Goal: Task Accomplishment & Management: Use online tool/utility

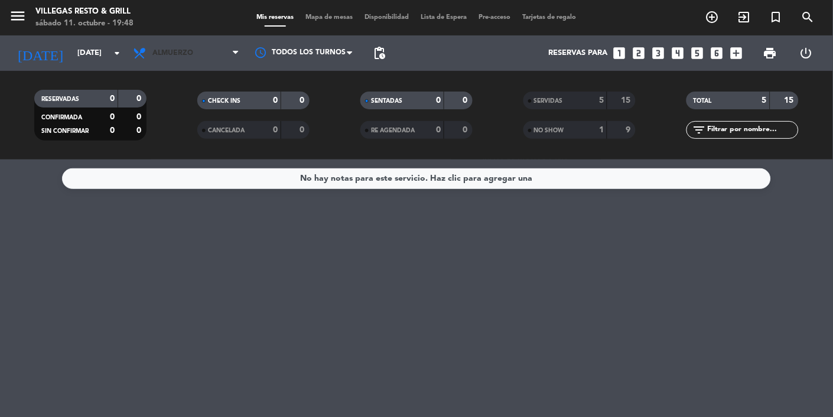
click at [182, 53] on span "Almuerzo" at bounding box center [172, 53] width 41 height 8
click at [183, 54] on span "Almuerzo" at bounding box center [172, 53] width 41 height 8
click at [186, 62] on span "Almuerzo" at bounding box center [186, 53] width 118 height 26
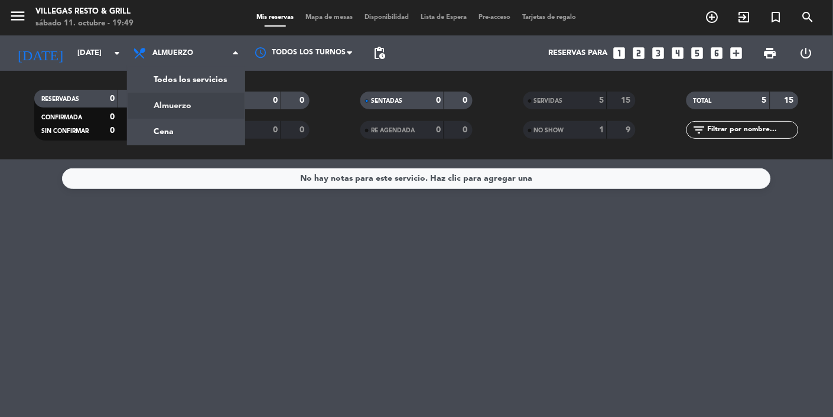
click at [173, 134] on div "menu [PERSON_NAME] Resto & Grill [DATE] 11. octubre - 19:49 Mis reservas Mapa d…" at bounding box center [416, 80] width 833 height 160
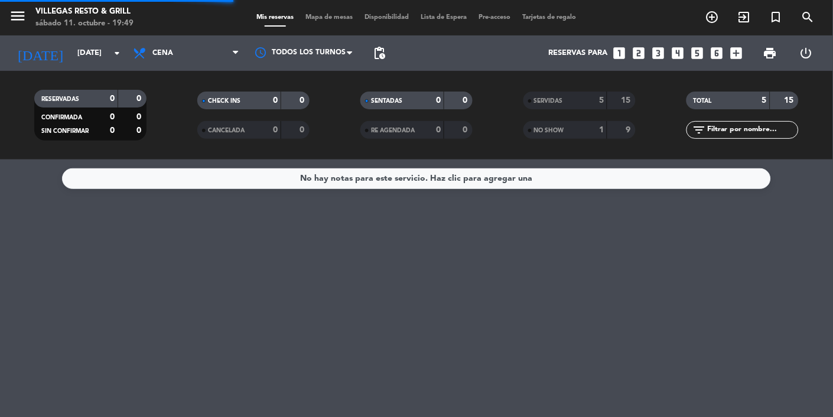
click at [176, 136] on filter-checkbox "CANCELADA 0 0" at bounding box center [253, 130] width 163 height 18
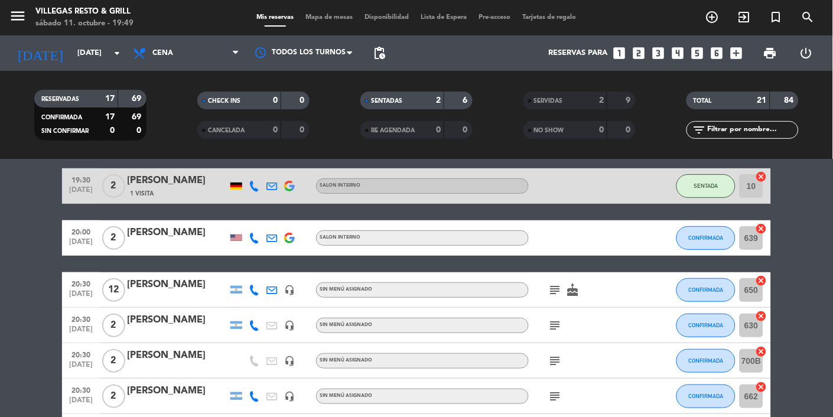
scroll to position [126, 0]
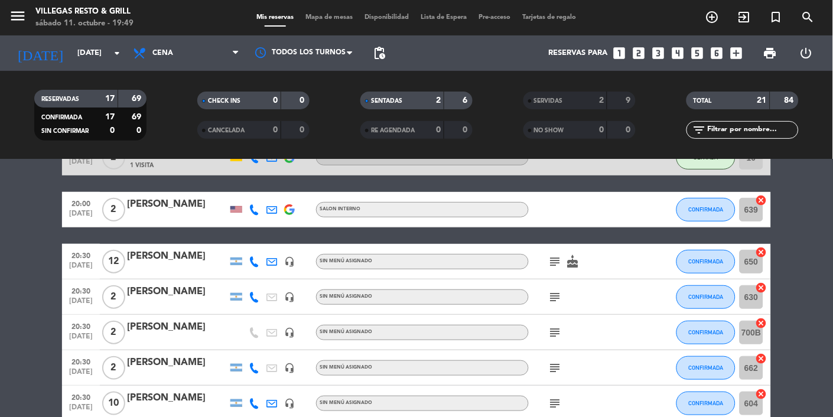
click at [569, 259] on icon "cake" at bounding box center [573, 262] width 14 height 14
click at [567, 262] on icon "cake" at bounding box center [573, 262] width 14 height 14
click at [561, 277] on div "subject cake" at bounding box center [582, 261] width 106 height 35
click at [555, 262] on icon "subject" at bounding box center [555, 262] width 14 height 14
click at [555, 256] on icon "subject" at bounding box center [555, 262] width 14 height 14
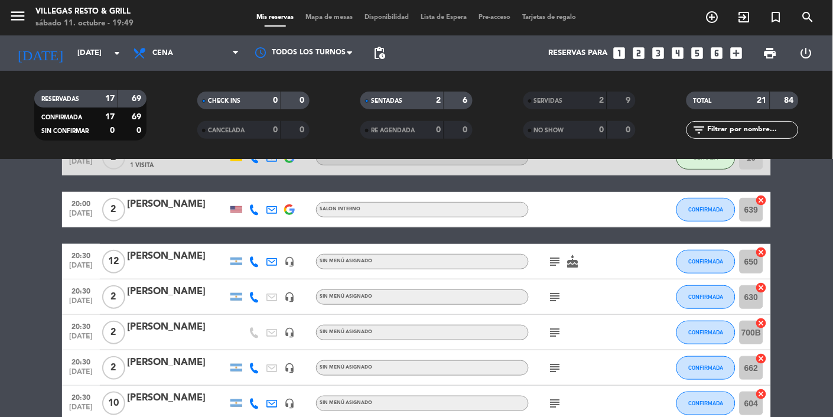
click at [558, 266] on icon "subject" at bounding box center [555, 262] width 14 height 14
click at [555, 255] on icon "subject" at bounding box center [555, 262] width 14 height 14
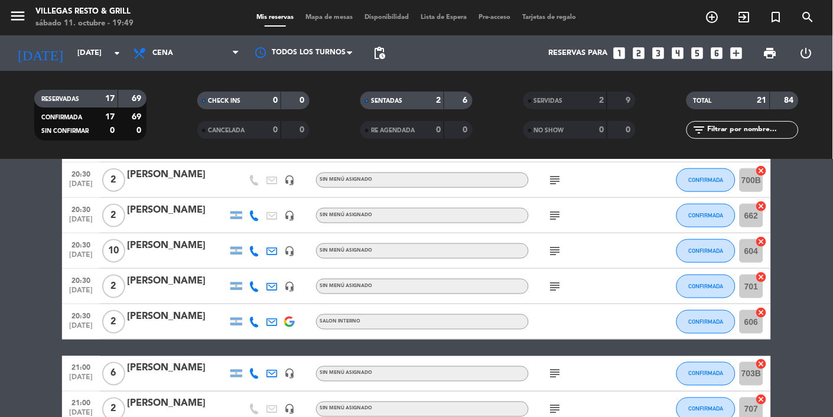
click at [550, 215] on icon "subject" at bounding box center [555, 216] width 14 height 14
click at [558, 215] on icon "subject" at bounding box center [555, 216] width 14 height 14
click at [559, 213] on icon "subject" at bounding box center [555, 216] width 14 height 14
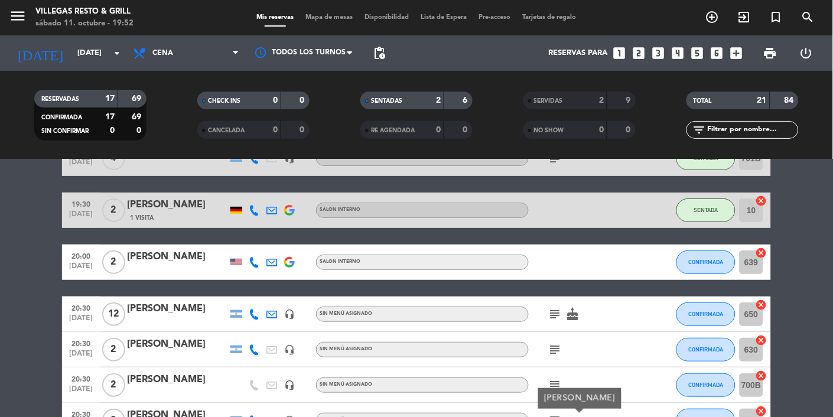
scroll to position [118, 0]
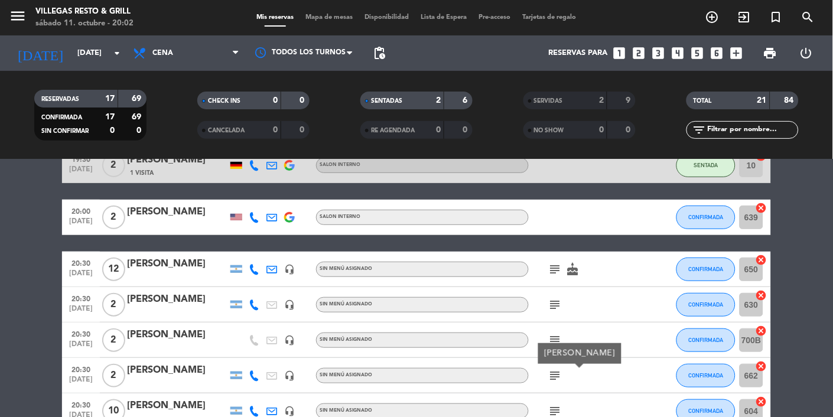
click at [306, 28] on div "menu [PERSON_NAME] Resto & Grill [DATE] 11. octubre - 20:02 Mis reservas Mapa d…" at bounding box center [416, 17] width 833 height 35
click at [322, 19] on span "Mapa de mesas" at bounding box center [329, 17] width 59 height 6
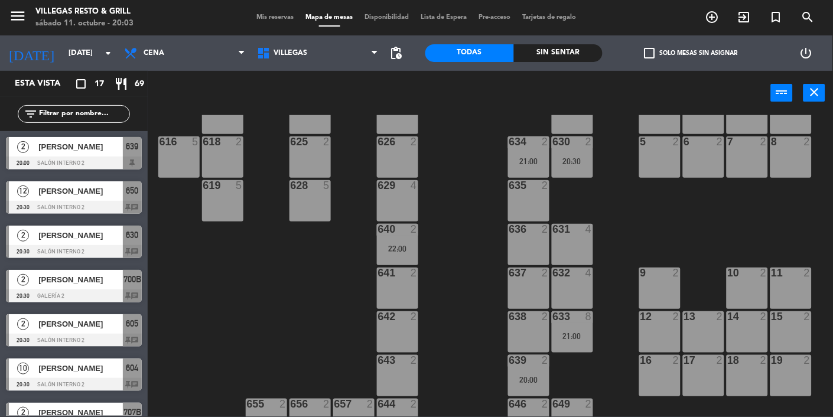
scroll to position [217, 0]
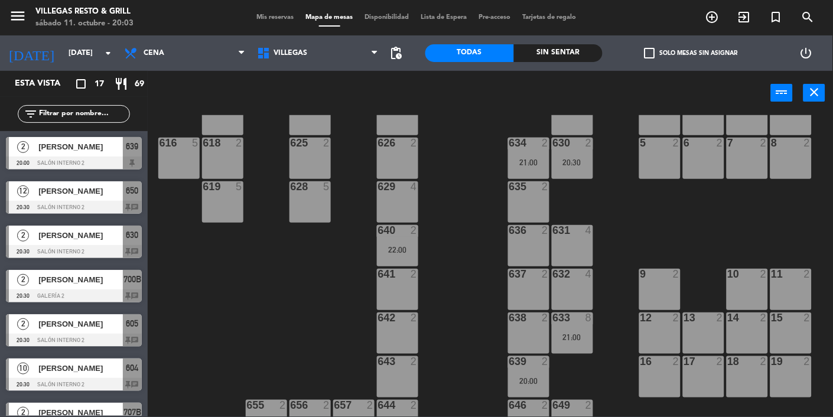
click at [575, 165] on div "20:30" at bounding box center [572, 162] width 41 height 8
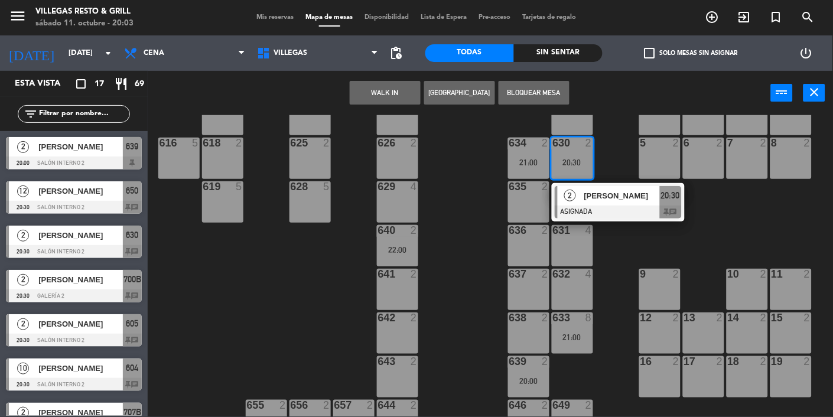
click at [533, 204] on div "635 2" at bounding box center [528, 201] width 41 height 41
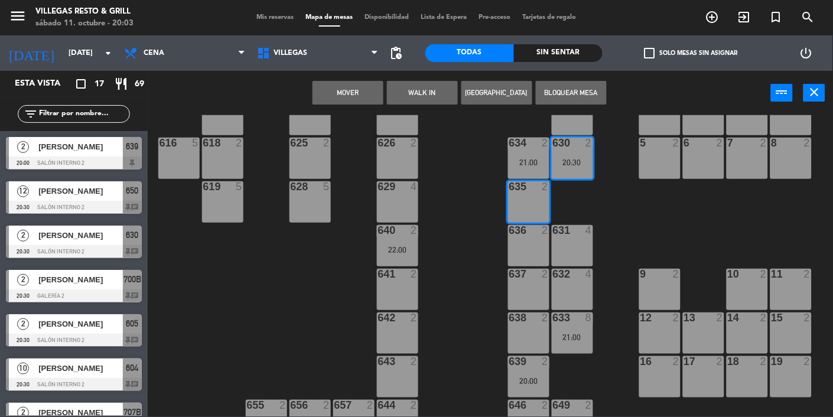
click at [346, 94] on button "Mover" at bounding box center [348, 93] width 71 height 24
